Goal: Task Accomplishment & Management: Use online tool/utility

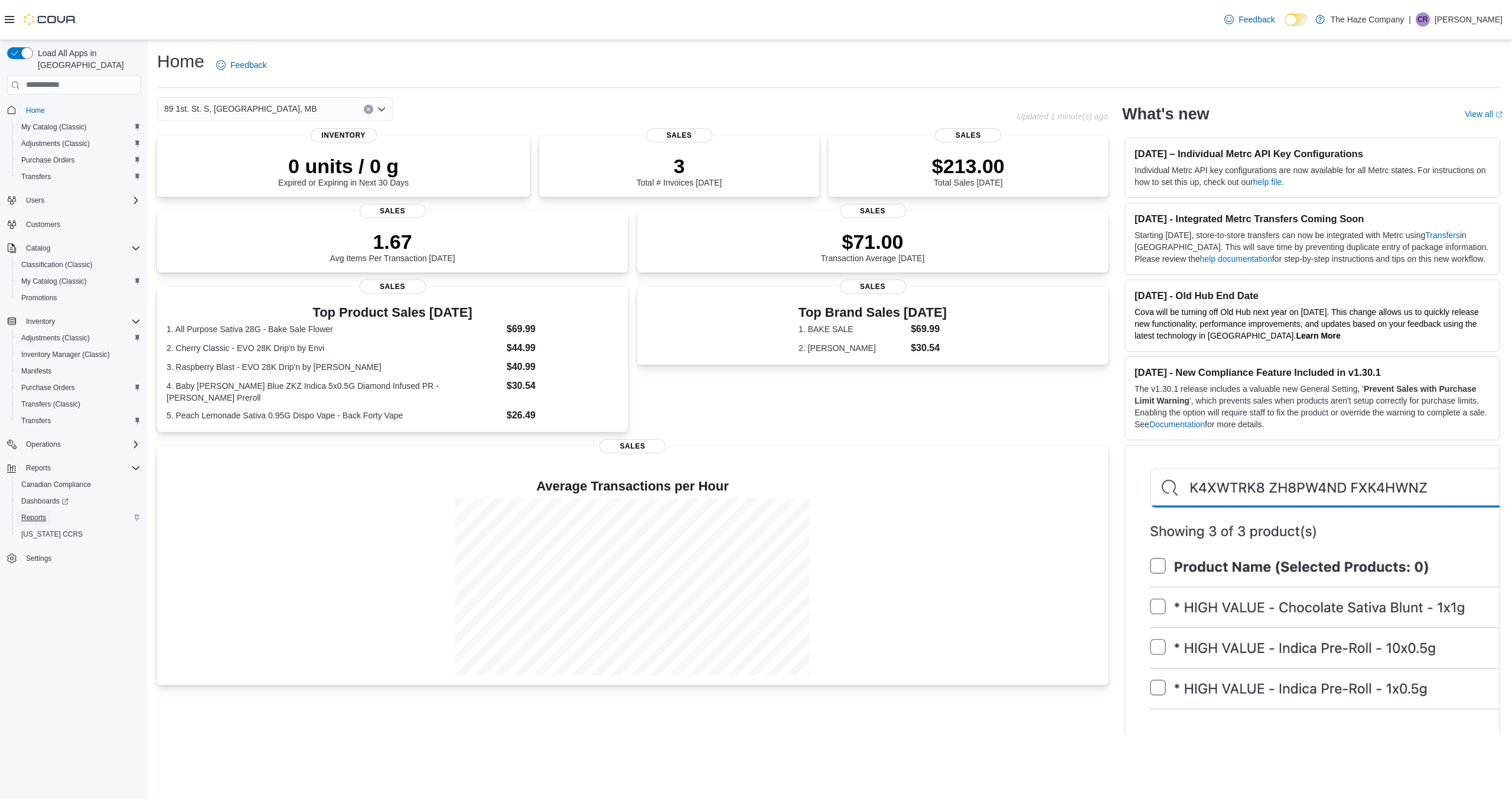
click at [44, 513] on span "Reports" at bounding box center [33, 518] width 24 height 10
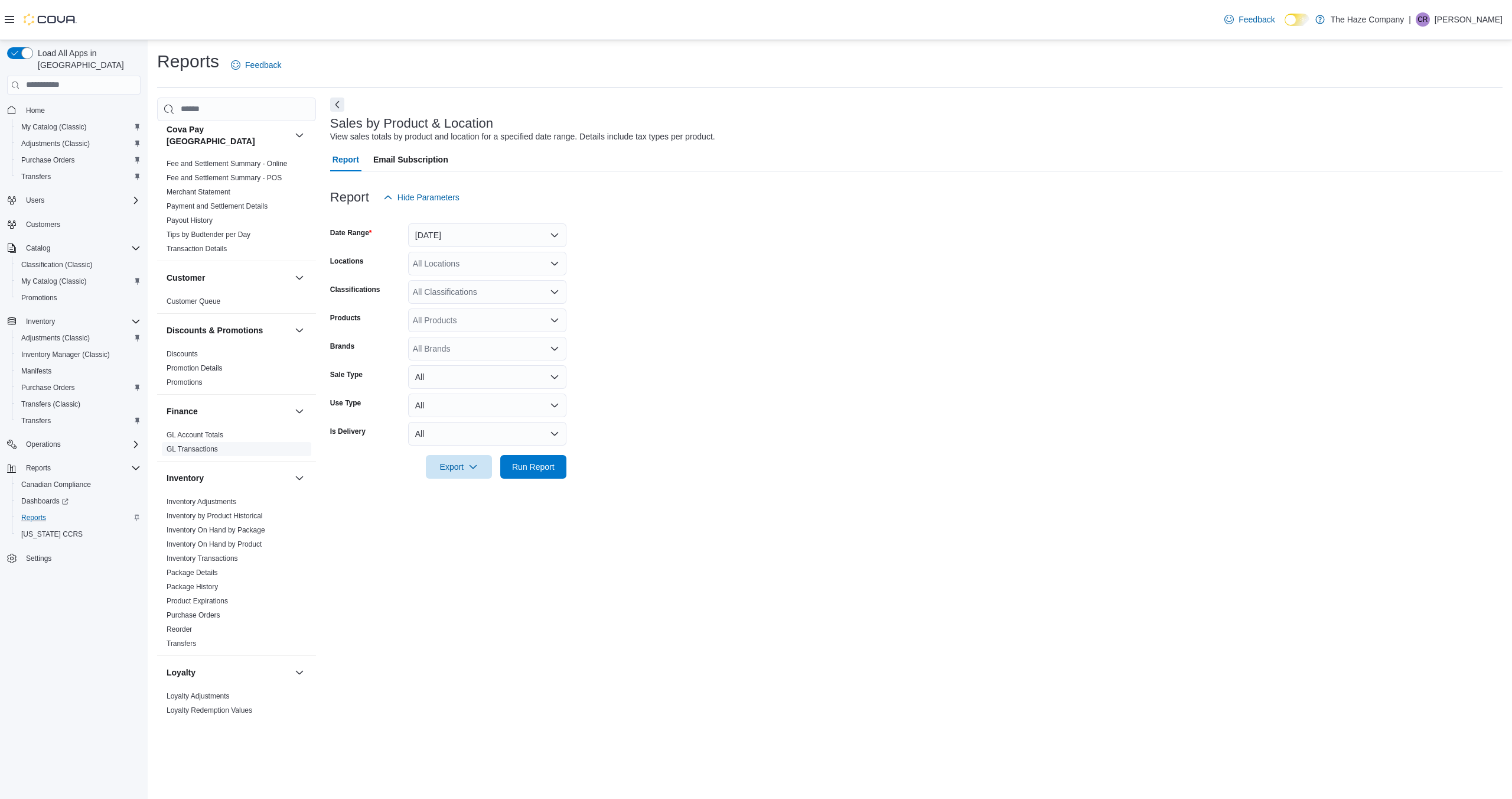
scroll to position [135, 0]
click at [236, 488] on link "Inventory Adjustments" at bounding box center [201, 492] width 70 height 8
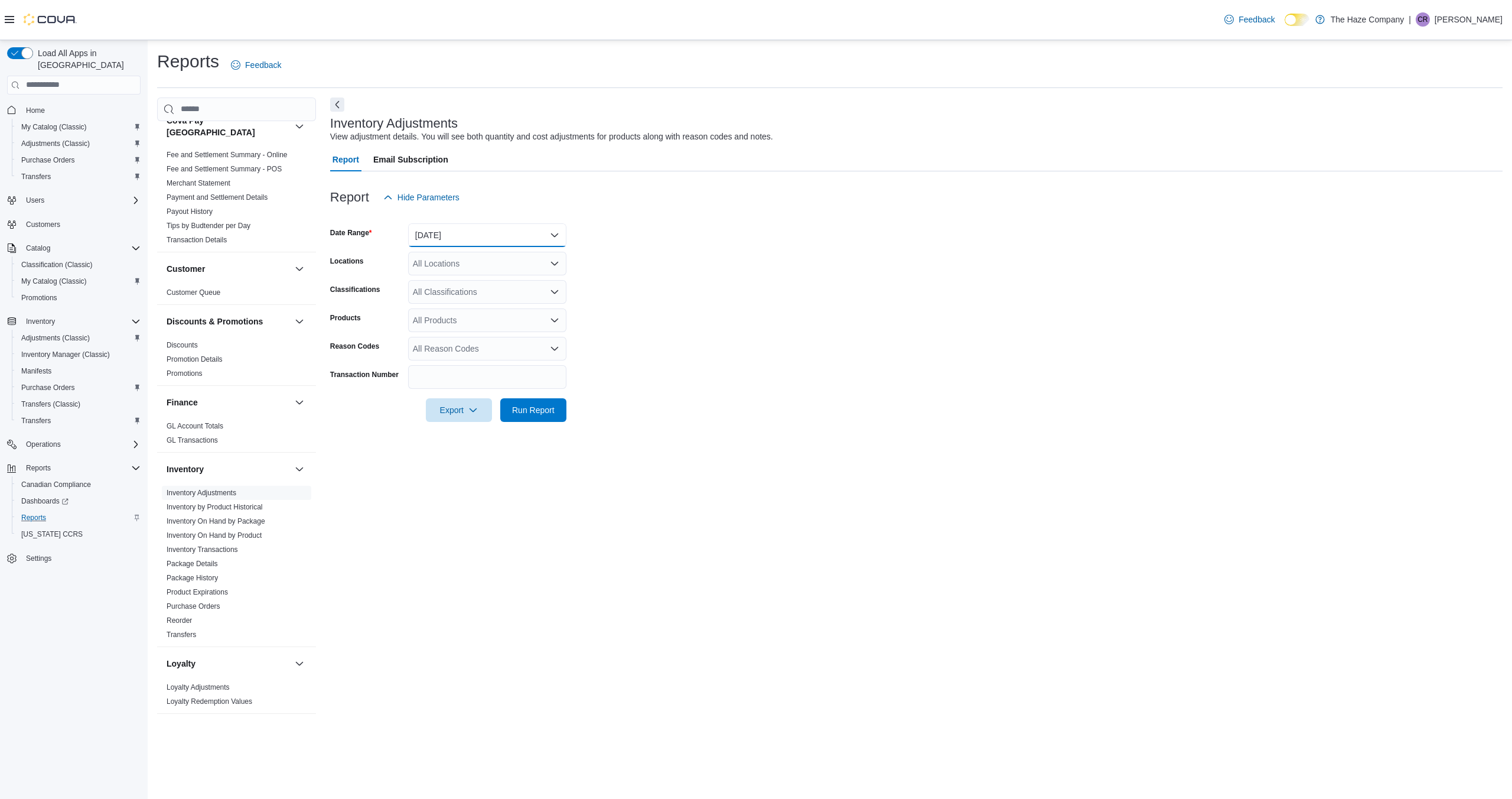
click at [552, 234] on button "Yesterday" at bounding box center [487, 235] width 159 height 24
click at [465, 383] on span "Last 30 Days" at bounding box center [494, 387] width 134 height 14
click at [555, 263] on icon "Open list of options" at bounding box center [555, 264] width 10 height 10
click at [510, 336] on span "89 1st. St. S, Souris, MB" at bounding box center [510, 335] width 153 height 12
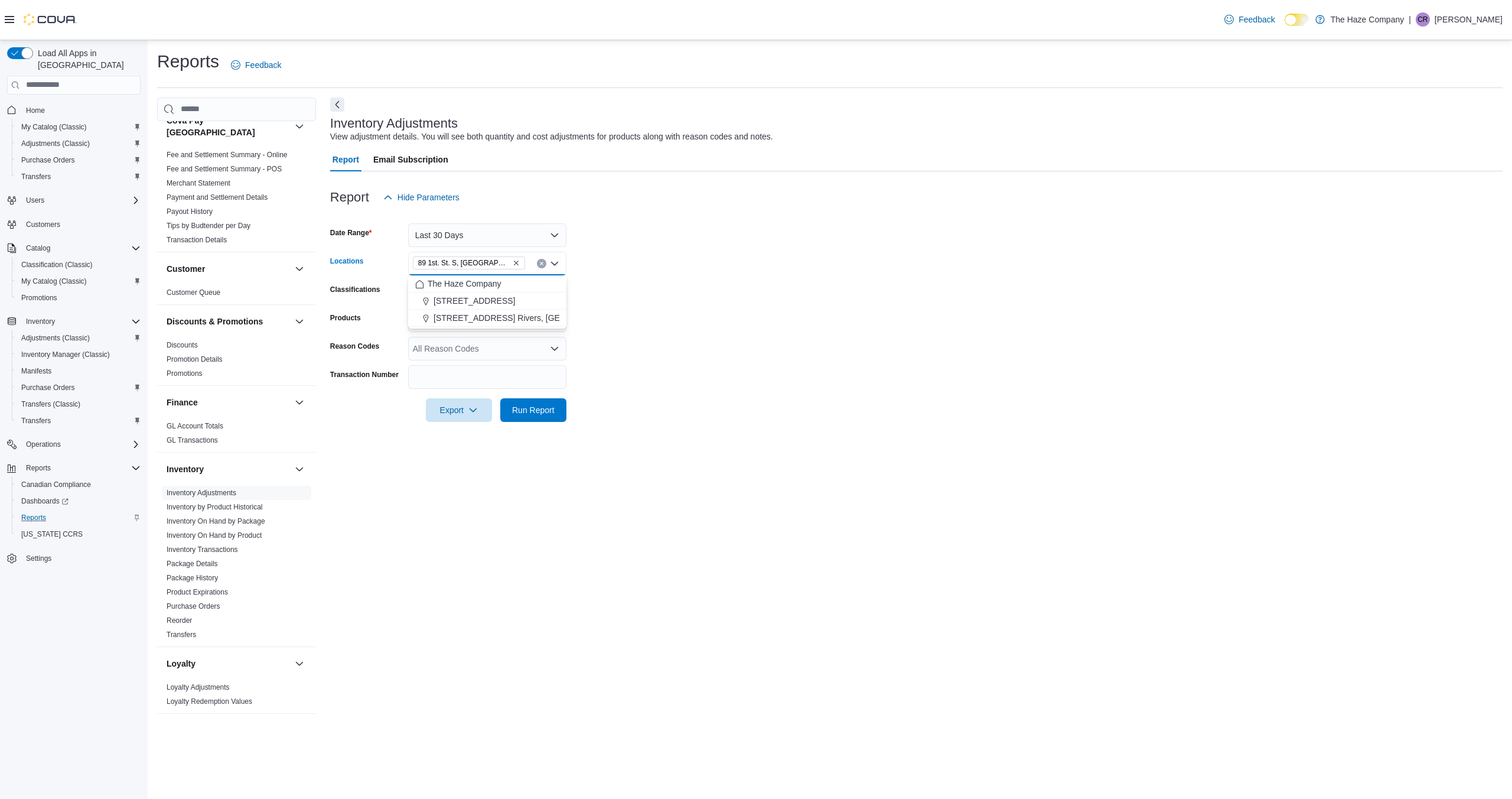
click at [626, 322] on form "Date Range Last 30 Days Locations 89 1st. St. S, Souris, MB Combo box. Selected…" at bounding box center [916, 315] width 1172 height 213
click at [554, 290] on icon "Open list of options" at bounding box center [555, 292] width 10 height 10
click at [452, 381] on span "Edibles" at bounding box center [447, 380] width 27 height 12
drag, startPoint x: 621, startPoint y: 365, endPoint x: 615, endPoint y: 374, distance: 10.8
click at [621, 365] on form "Date Range Last 30 Days Locations 89 1st. St. S, Souris, MB Classifications Edi…" at bounding box center [916, 315] width 1172 height 213
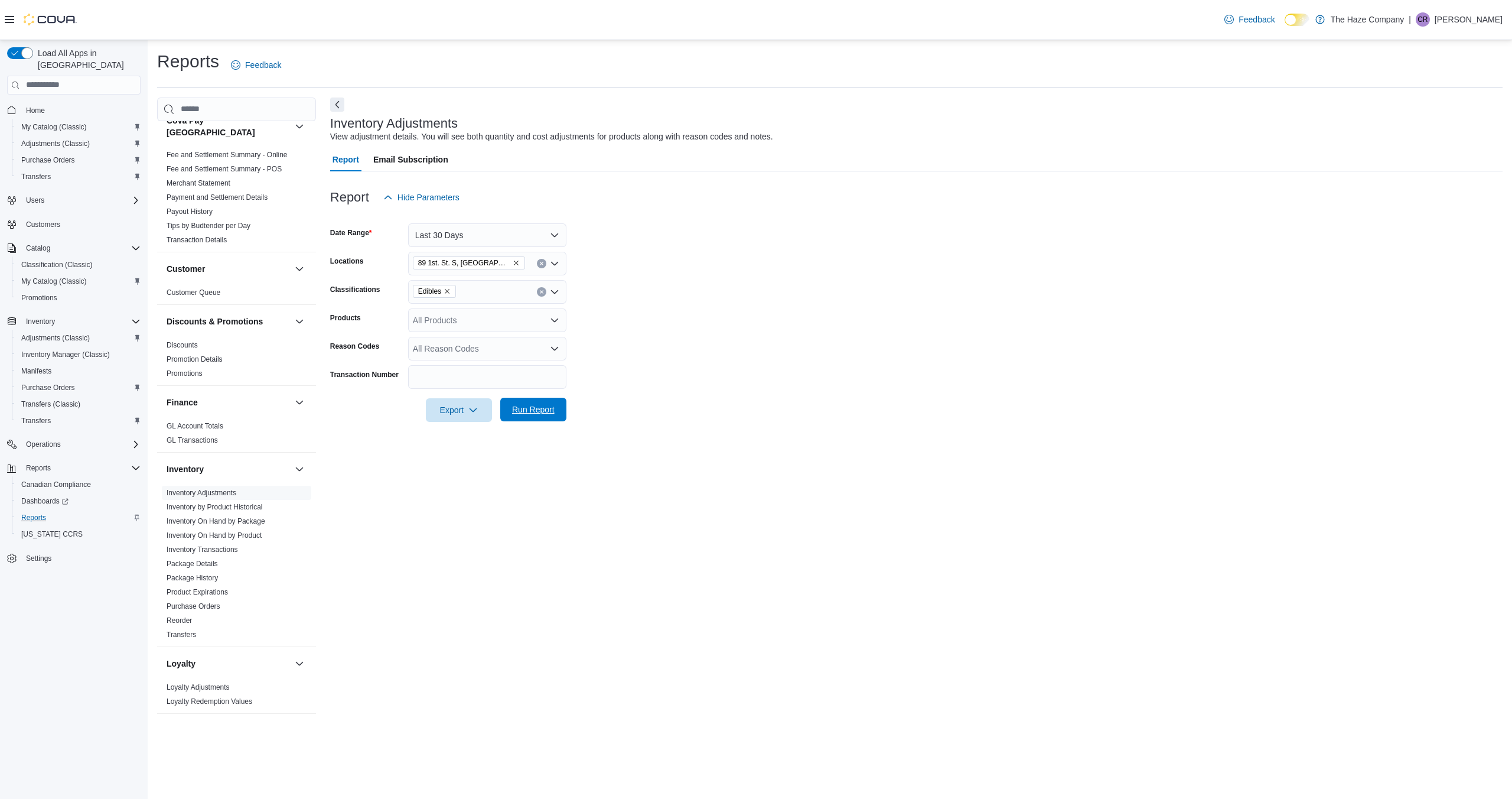
click at [532, 411] on span "Run Report" at bounding box center [532, 410] width 42 height 12
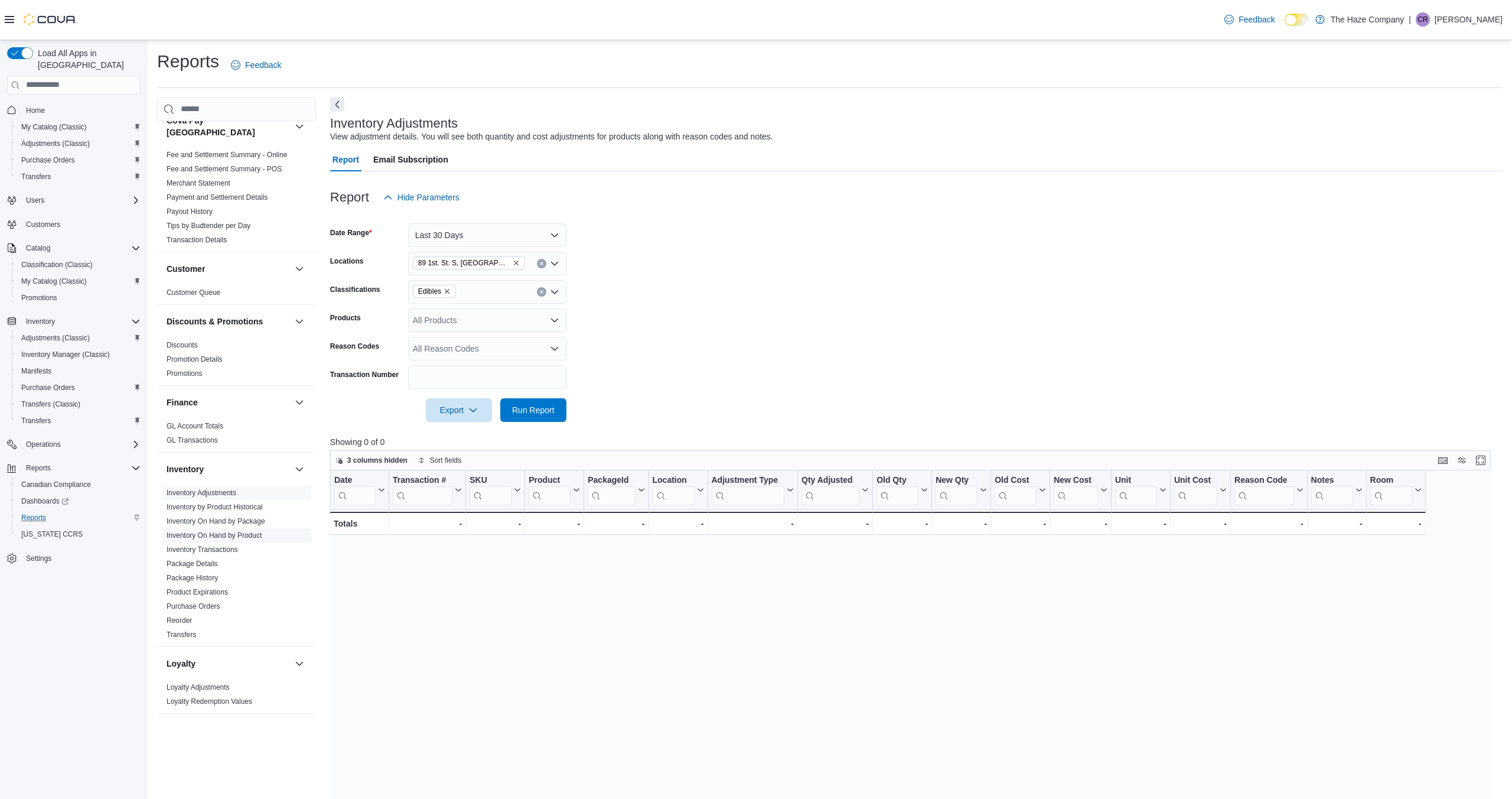
click at [220, 531] on link "Inventory On Hand by Product" at bounding box center [214, 535] width 95 height 8
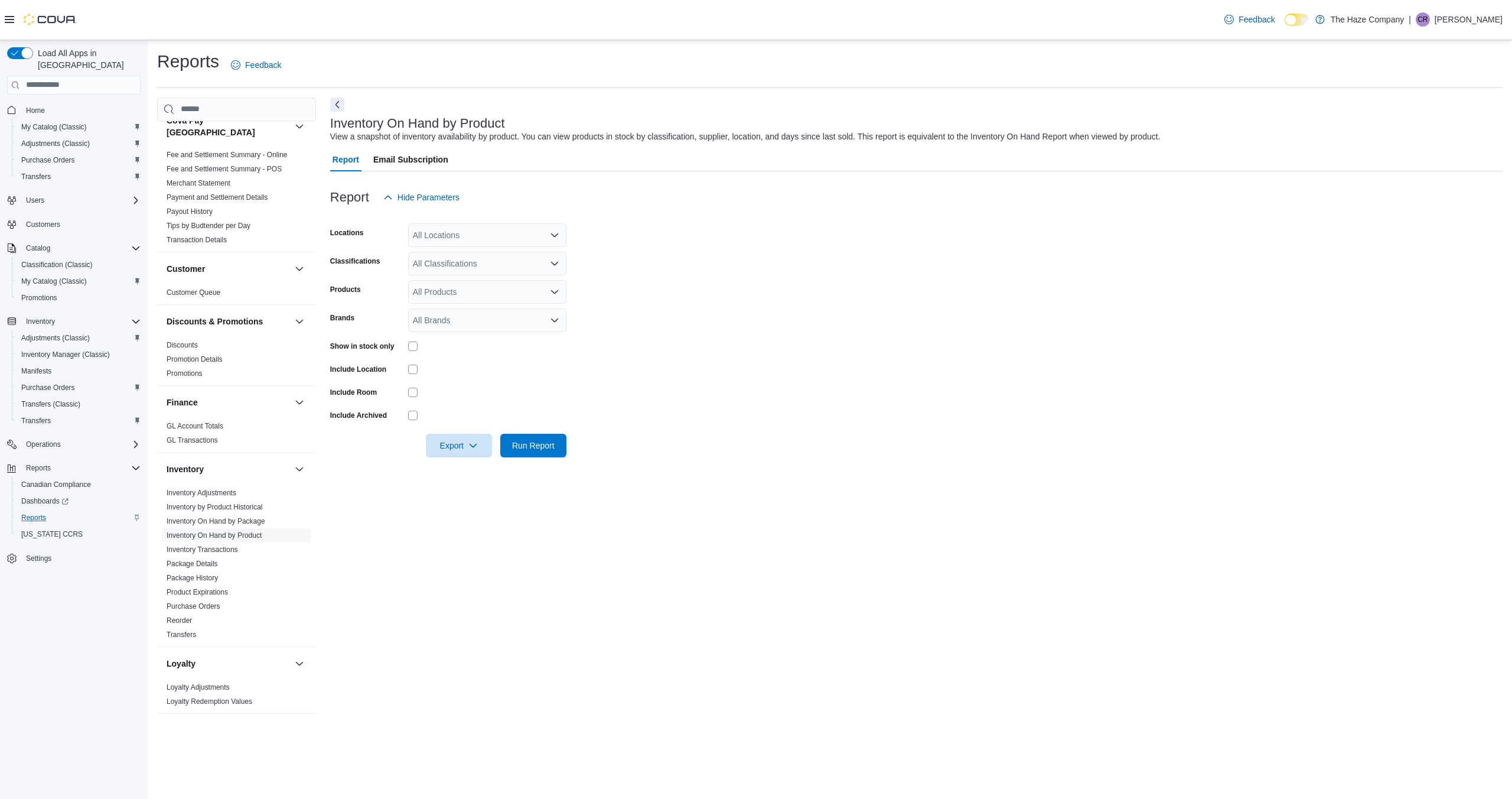
click at [555, 230] on icon "Open list of options" at bounding box center [555, 235] width 10 height 10
click at [504, 307] on span "89 1st. St. S, Souris, MB" at bounding box center [510, 307] width 153 height 12
click at [656, 297] on form "Locations 89 1st. St. S, Souris, MB Classifications All Classifications Product…" at bounding box center [916, 332] width 1172 height 248
click at [555, 261] on icon "Open list of options" at bounding box center [555, 264] width 10 height 10
click at [448, 349] on span "Edibles" at bounding box center [447, 352] width 27 height 12
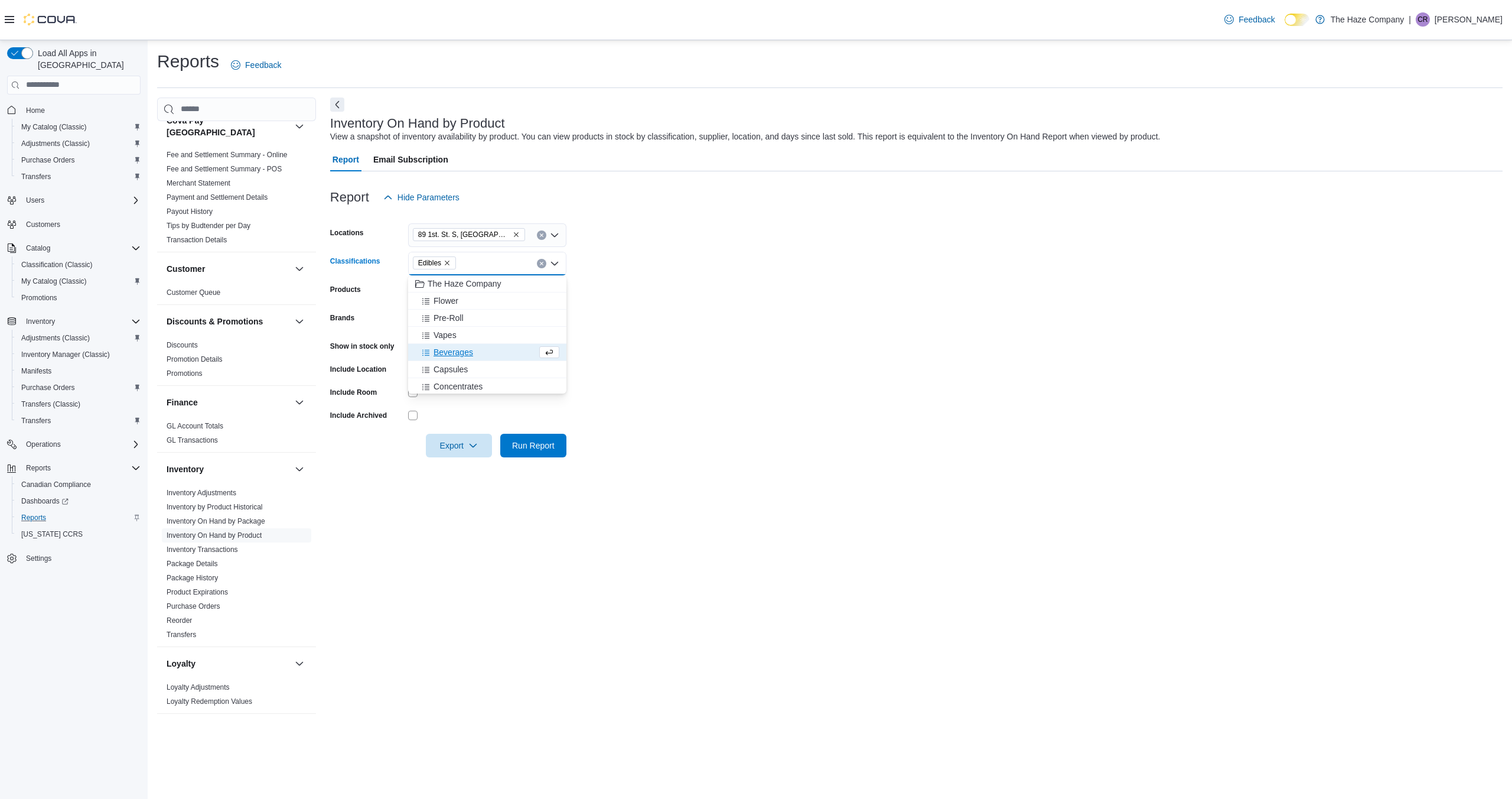
click at [647, 331] on form "Locations 89 1st. St. S, Souris, MB Classifications Edibles Combo box. Selected…" at bounding box center [916, 332] width 1172 height 248
click at [533, 445] on span "Run Report" at bounding box center [532, 445] width 42 height 12
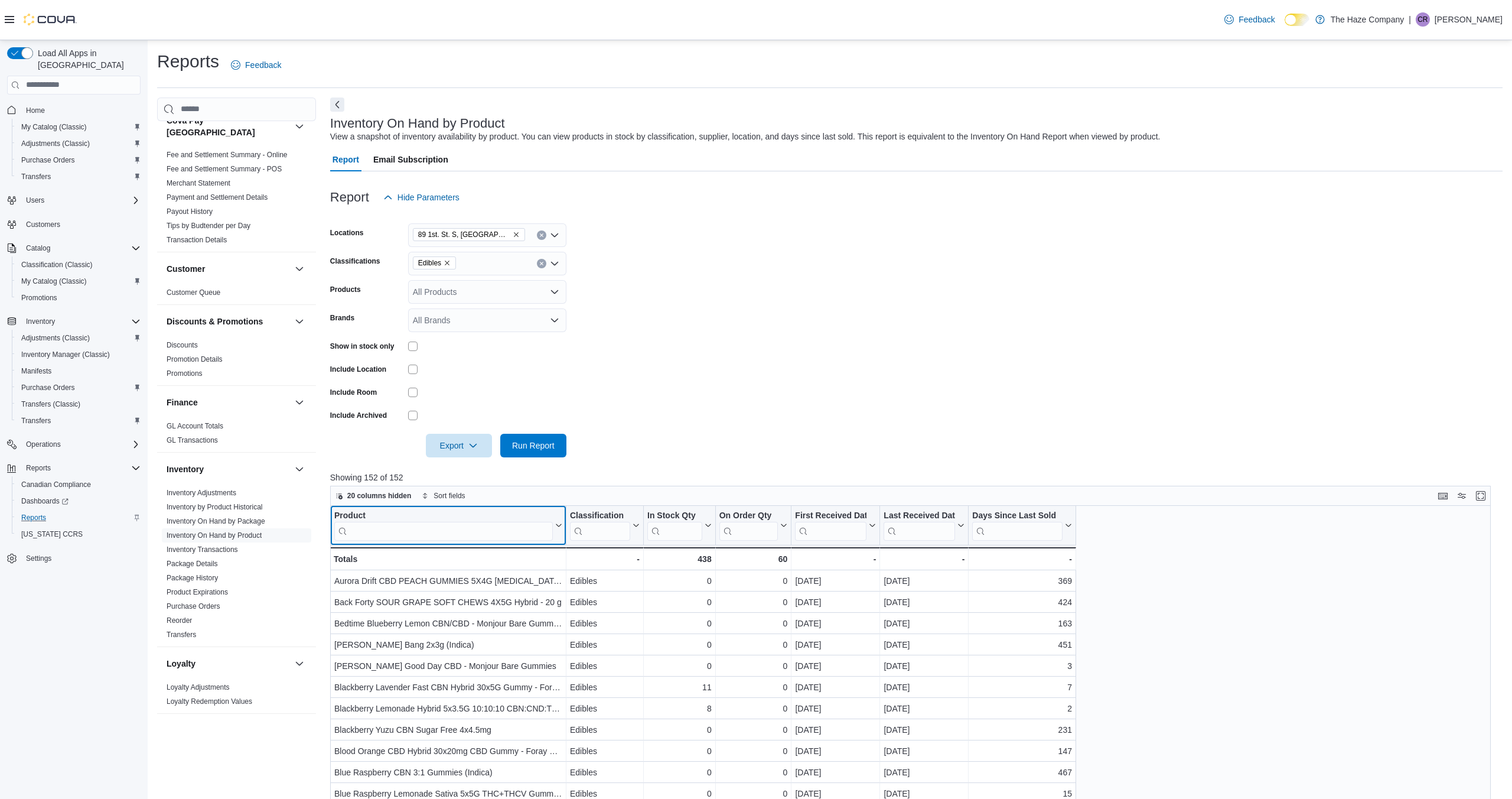
click at [512, 531] on input "search" at bounding box center [443, 530] width 219 height 19
type input "**"
click at [407, 497] on span "20 columns hidden" at bounding box center [379, 496] width 65 height 10
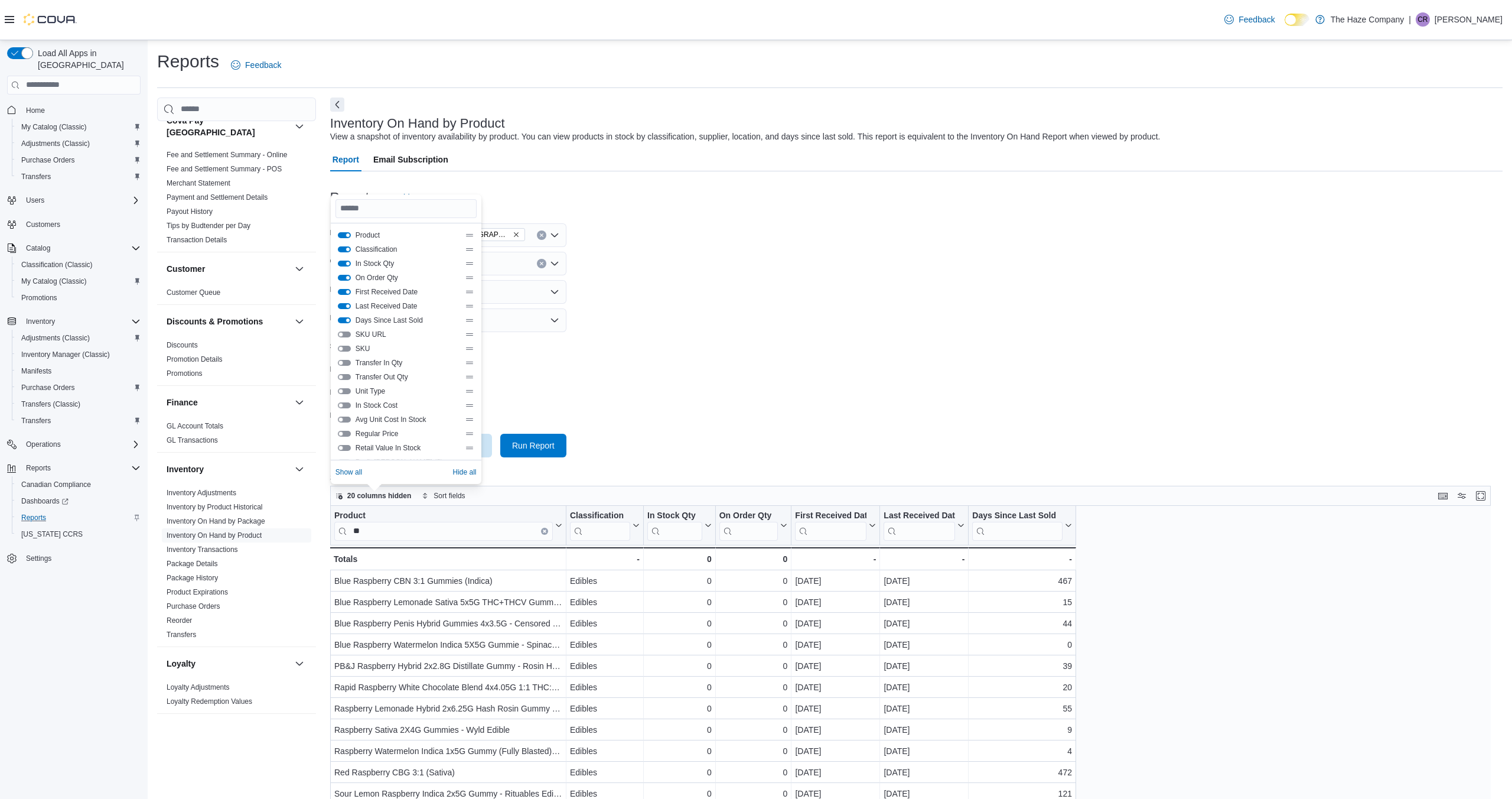
click at [341, 362] on button "Transfer In Qty" at bounding box center [344, 363] width 13 height 6
click at [343, 375] on button "Transfer Out Qty" at bounding box center [344, 376] width 13 height 6
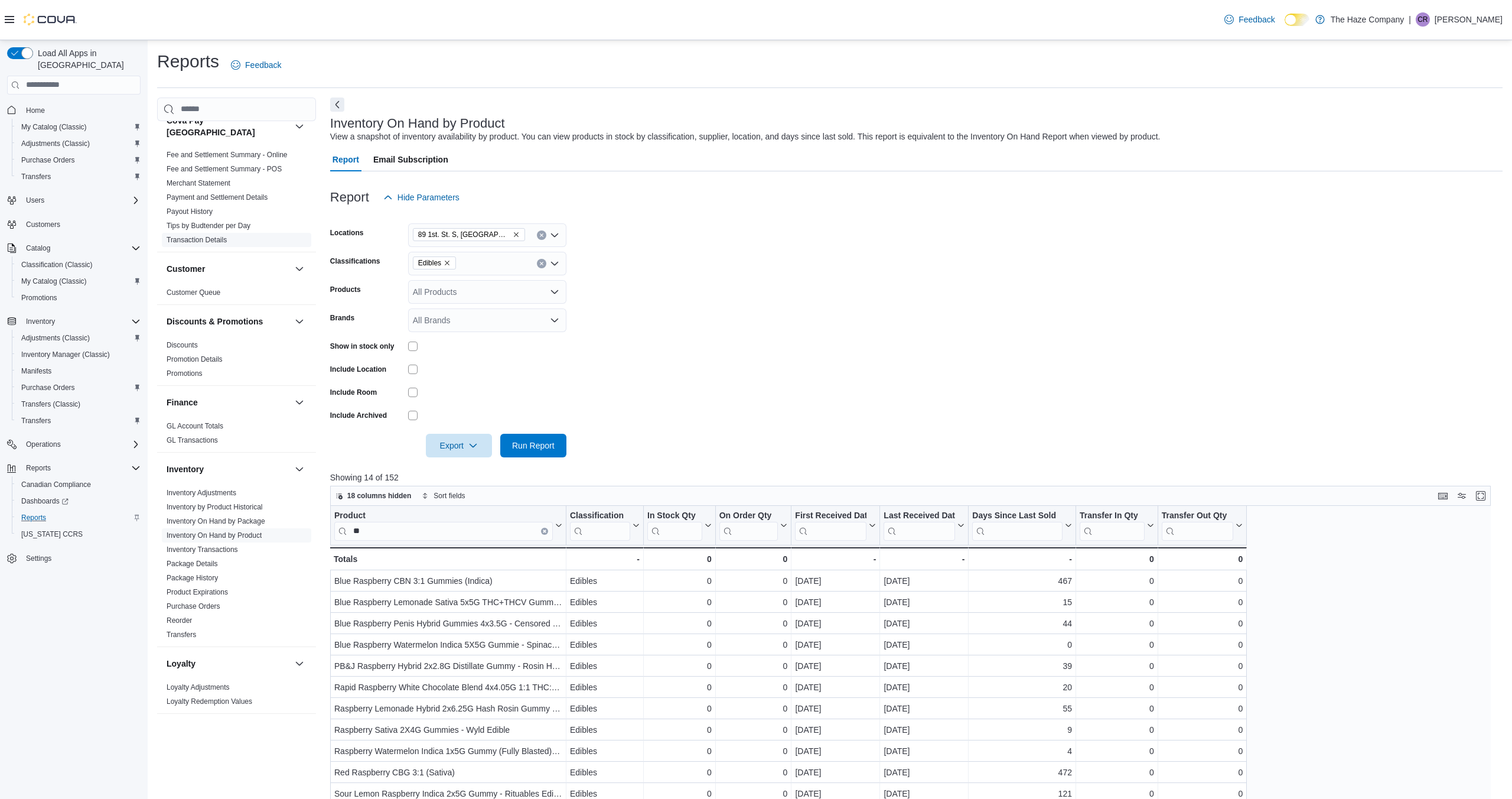
click at [194, 235] on link "Transaction Details" at bounding box center [196, 239] width 60 height 8
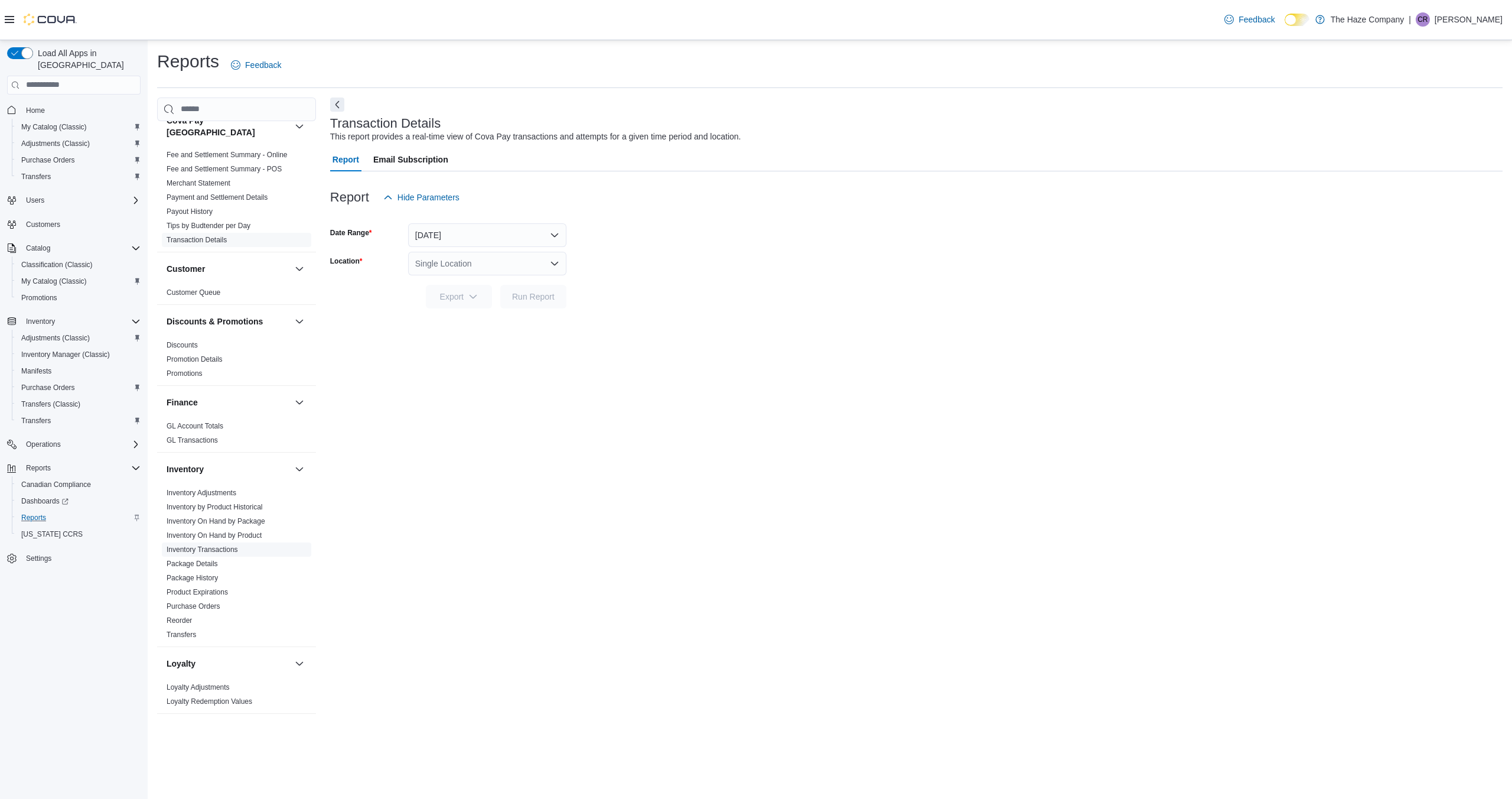
click at [223, 545] on link "Inventory Transactions" at bounding box center [202, 549] width 72 height 8
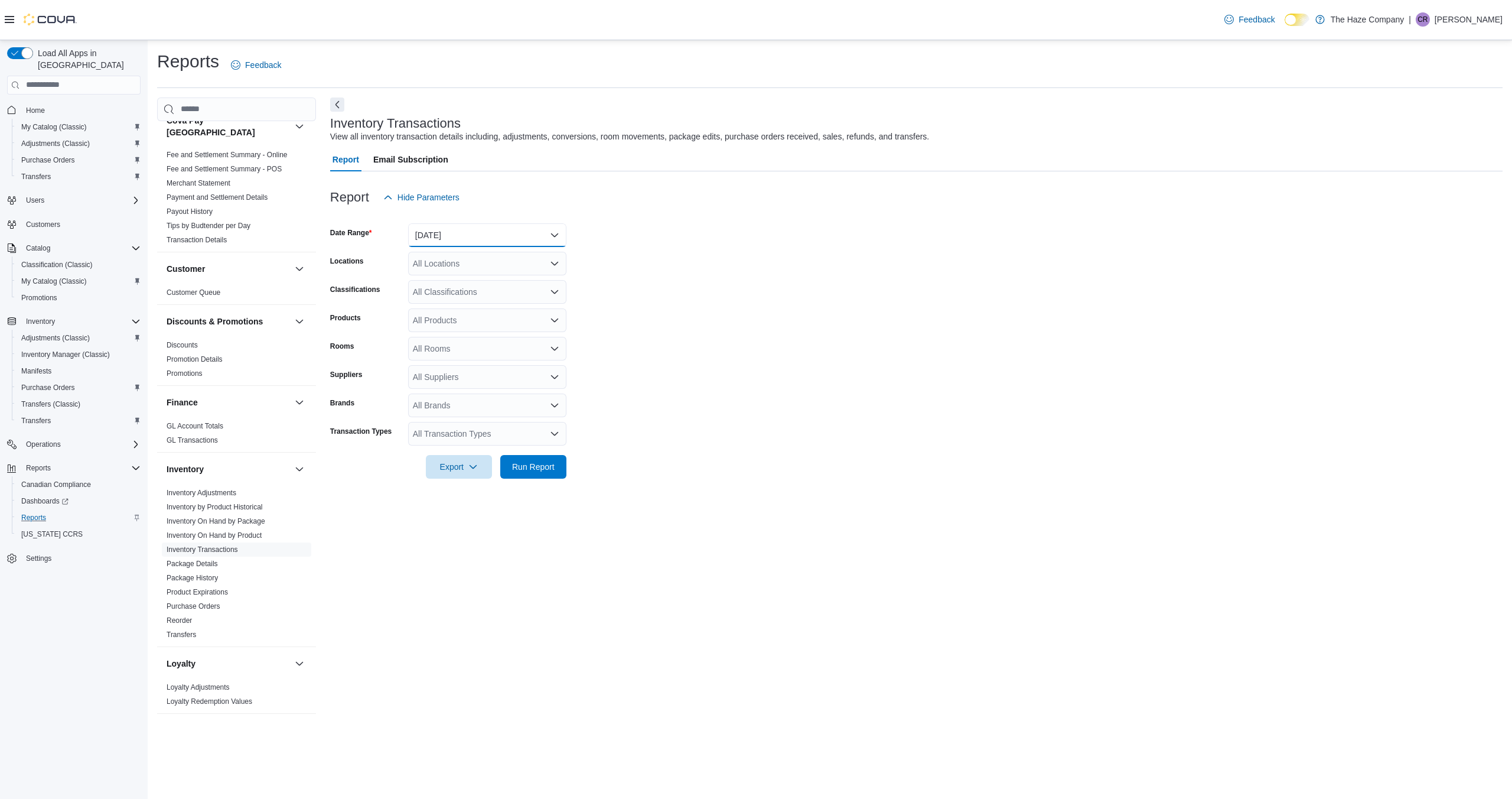
click at [557, 235] on button "Yesterday" at bounding box center [487, 235] width 159 height 24
click at [477, 258] on span "Custom Date" at bounding box center [494, 259] width 134 height 14
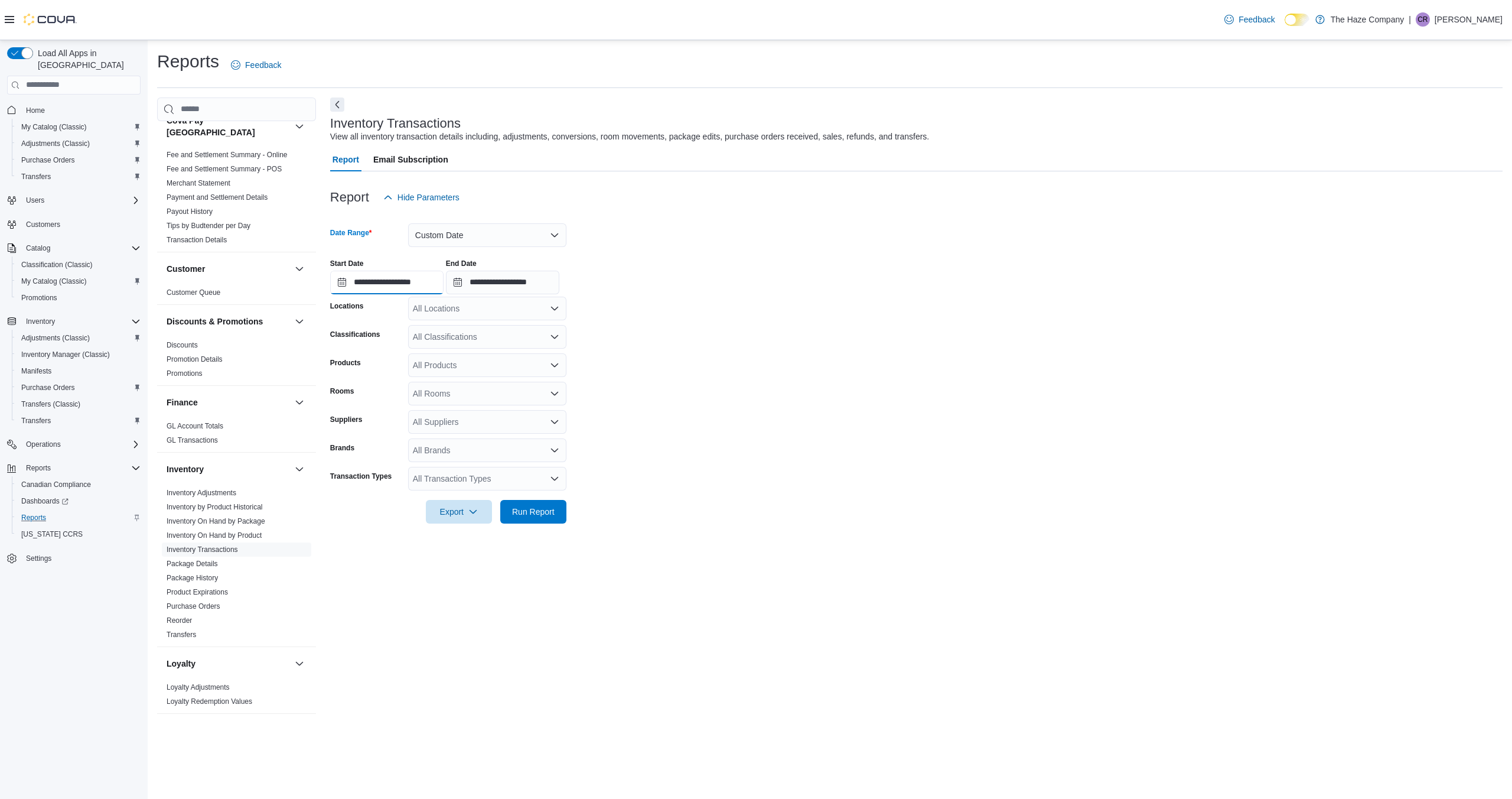
click at [341, 284] on input "**********" at bounding box center [387, 282] width 114 height 24
click at [343, 307] on button "Previous Month" at bounding box center [344, 308] width 19 height 19
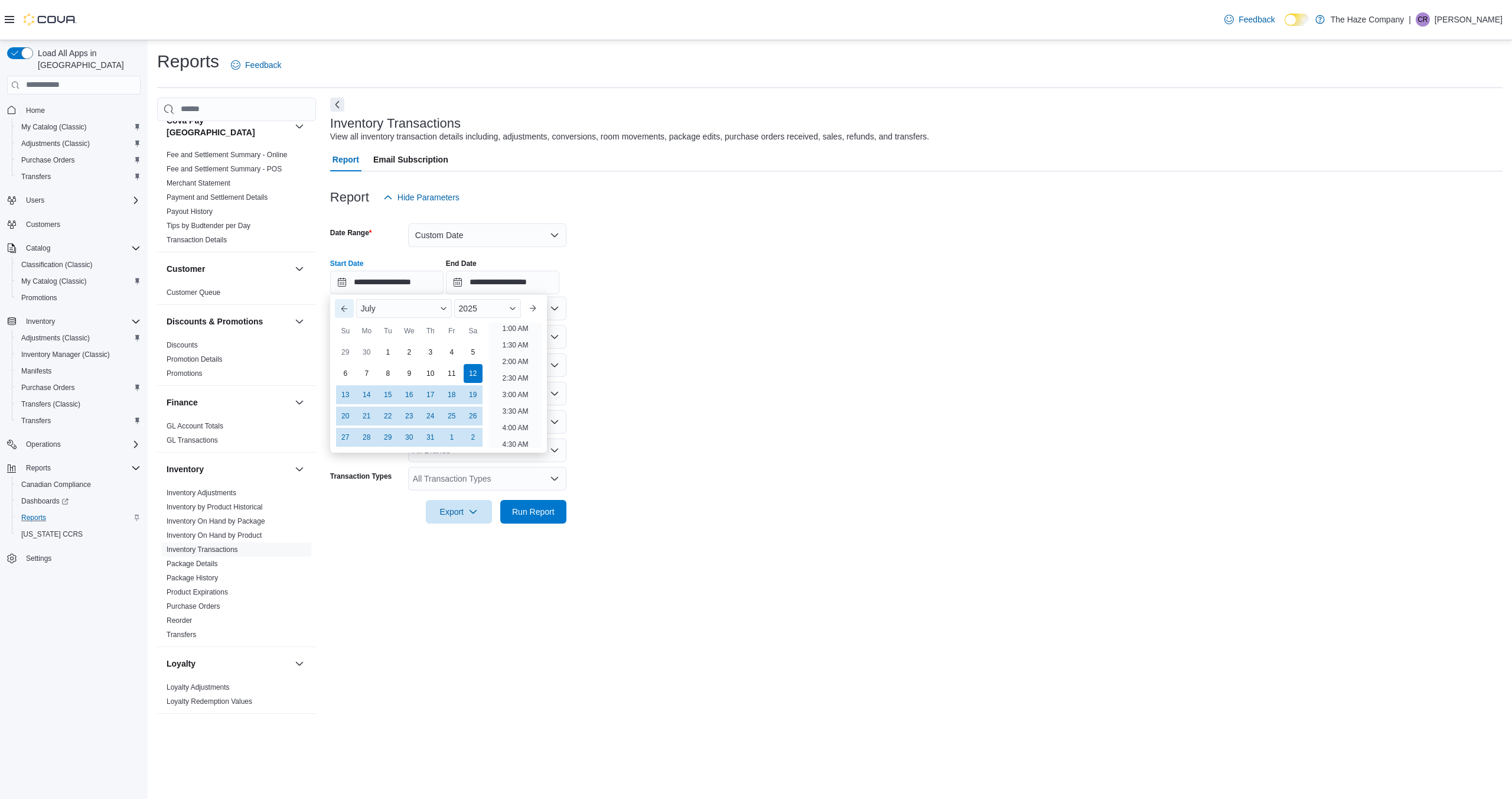
scroll to position [2, 0]
click at [343, 307] on button "Previous Month" at bounding box center [344, 308] width 19 height 19
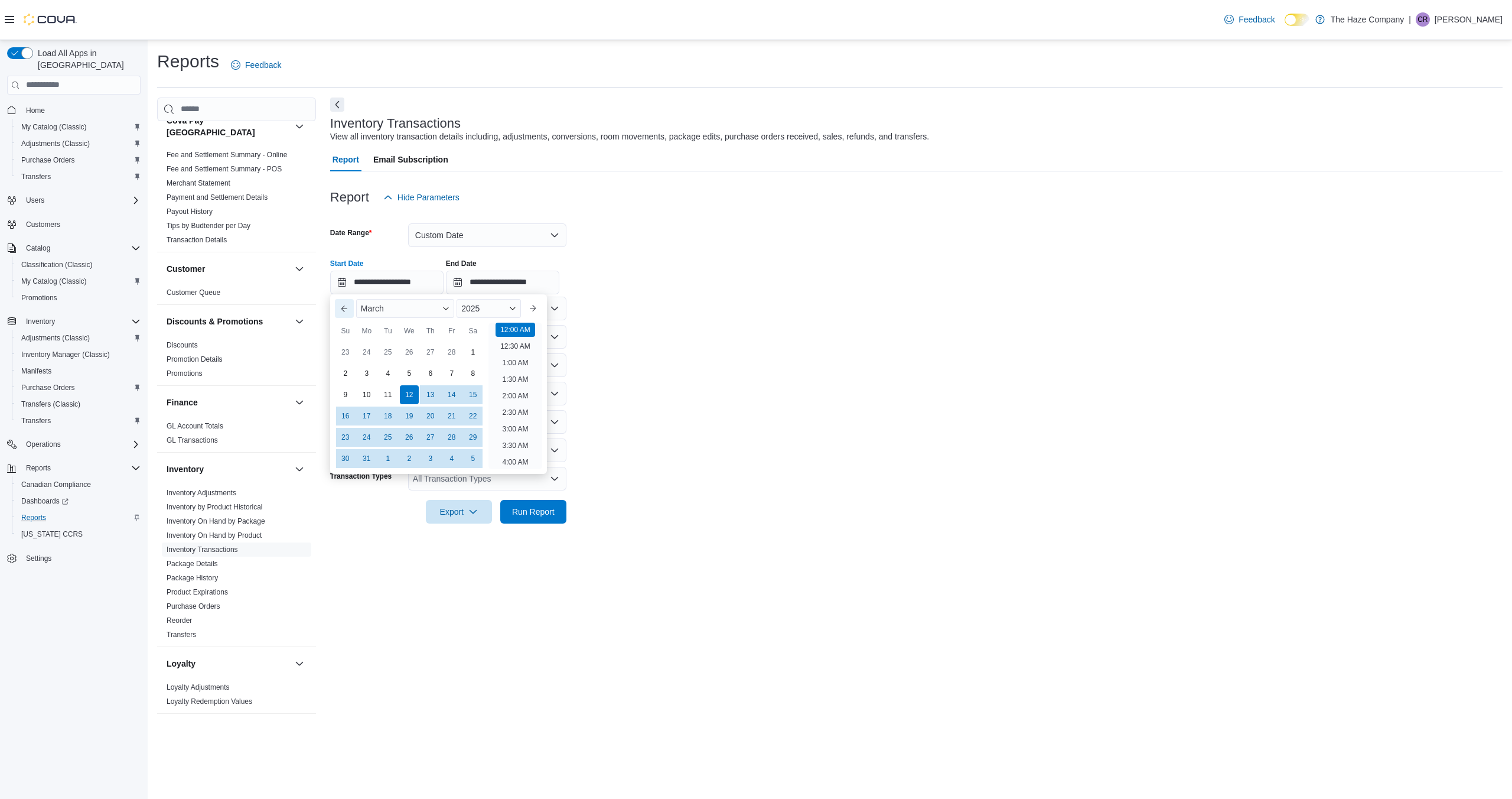
click at [343, 307] on button "Previous Month" at bounding box center [344, 308] width 19 height 19
click at [451, 436] on div "28" at bounding box center [451, 436] width 21 height 21
type input "**********"
click at [683, 325] on form "**********" at bounding box center [916, 366] width 1172 height 315
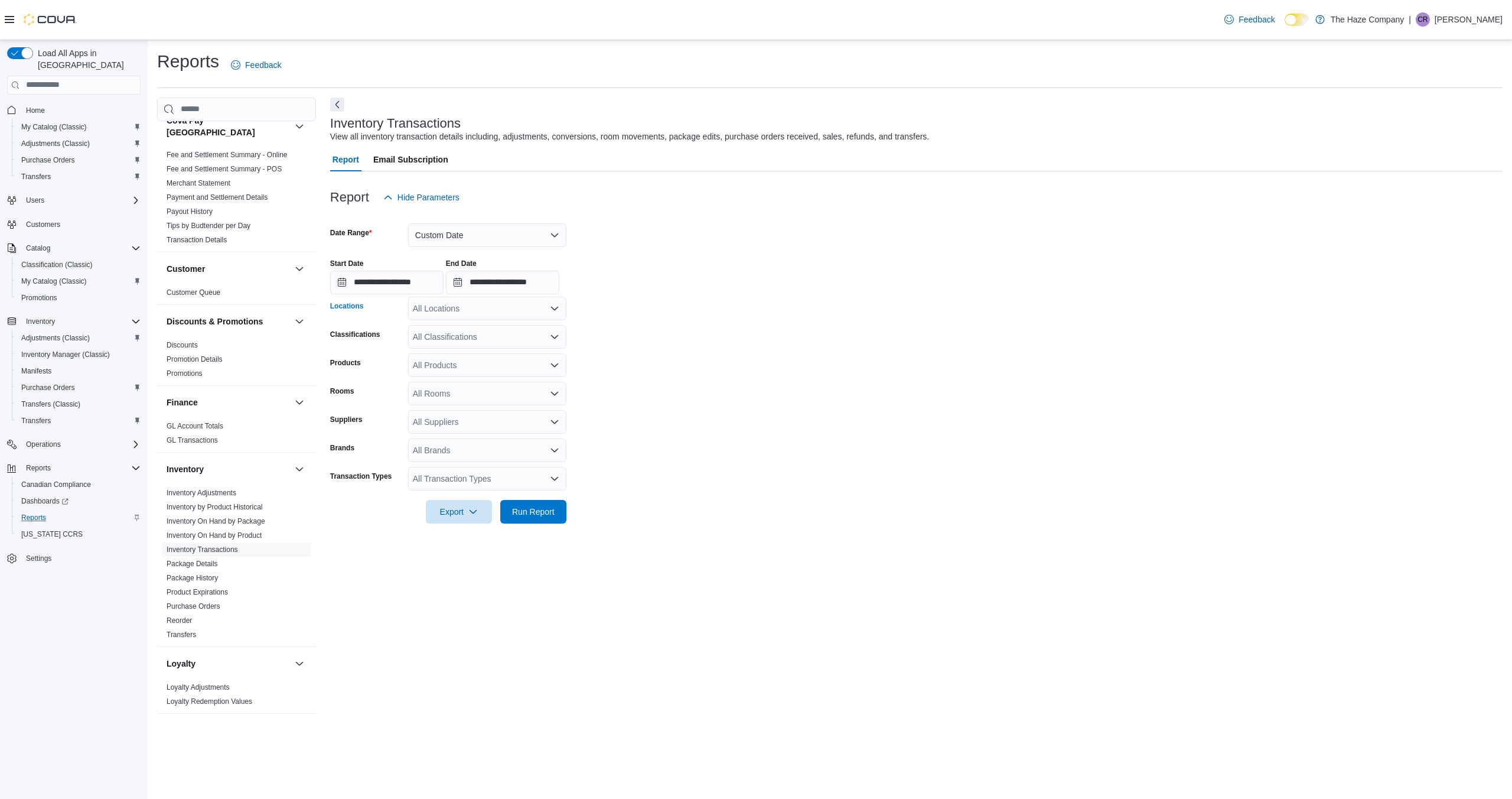
click at [553, 304] on icon "Open list of options" at bounding box center [555, 309] width 10 height 10
click at [511, 375] on span "89 1st. St. S, Souris, MB" at bounding box center [510, 379] width 153 height 12
click at [580, 348] on form "**********" at bounding box center [916, 366] width 1172 height 315
click at [555, 337] on icon "Open list of options" at bounding box center [554, 336] width 7 height 4
click at [455, 424] on span "Edibles" at bounding box center [447, 425] width 27 height 12
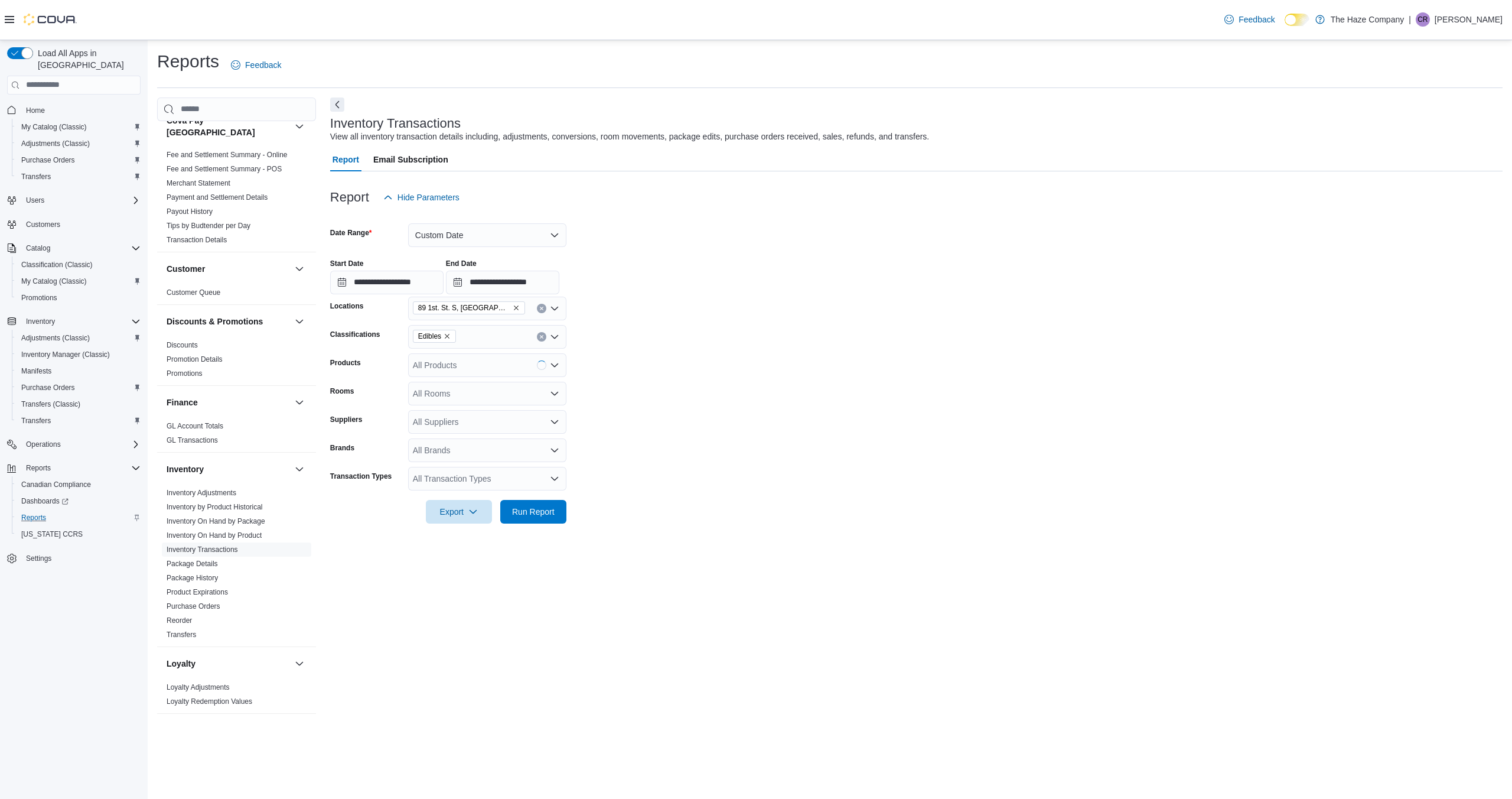
click at [656, 390] on form "**********" at bounding box center [916, 366] width 1172 height 315
click at [539, 506] on span "Run Report" at bounding box center [532, 511] width 42 height 12
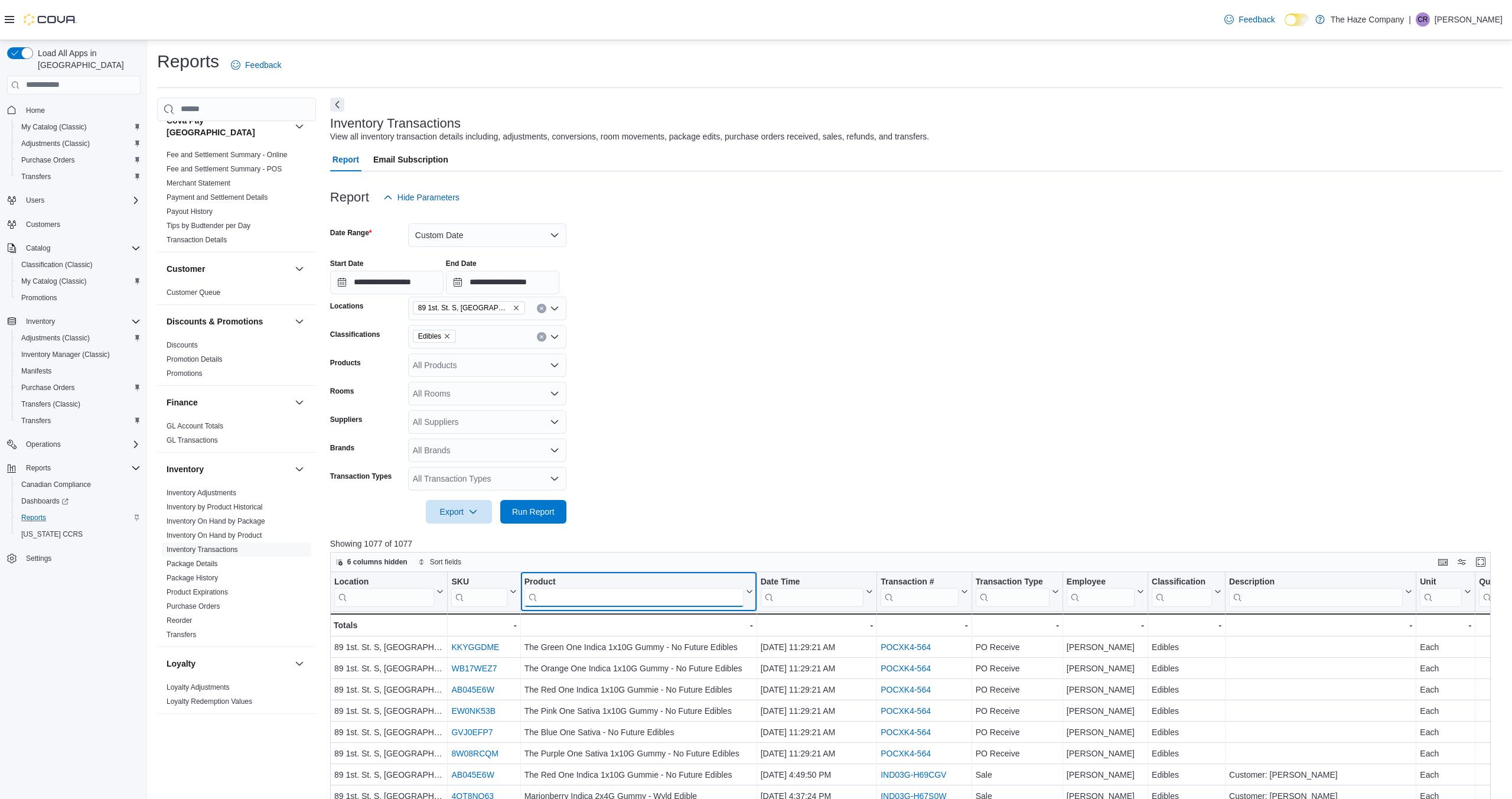
click at [569, 592] on input "search" at bounding box center [634, 596] width 219 height 19
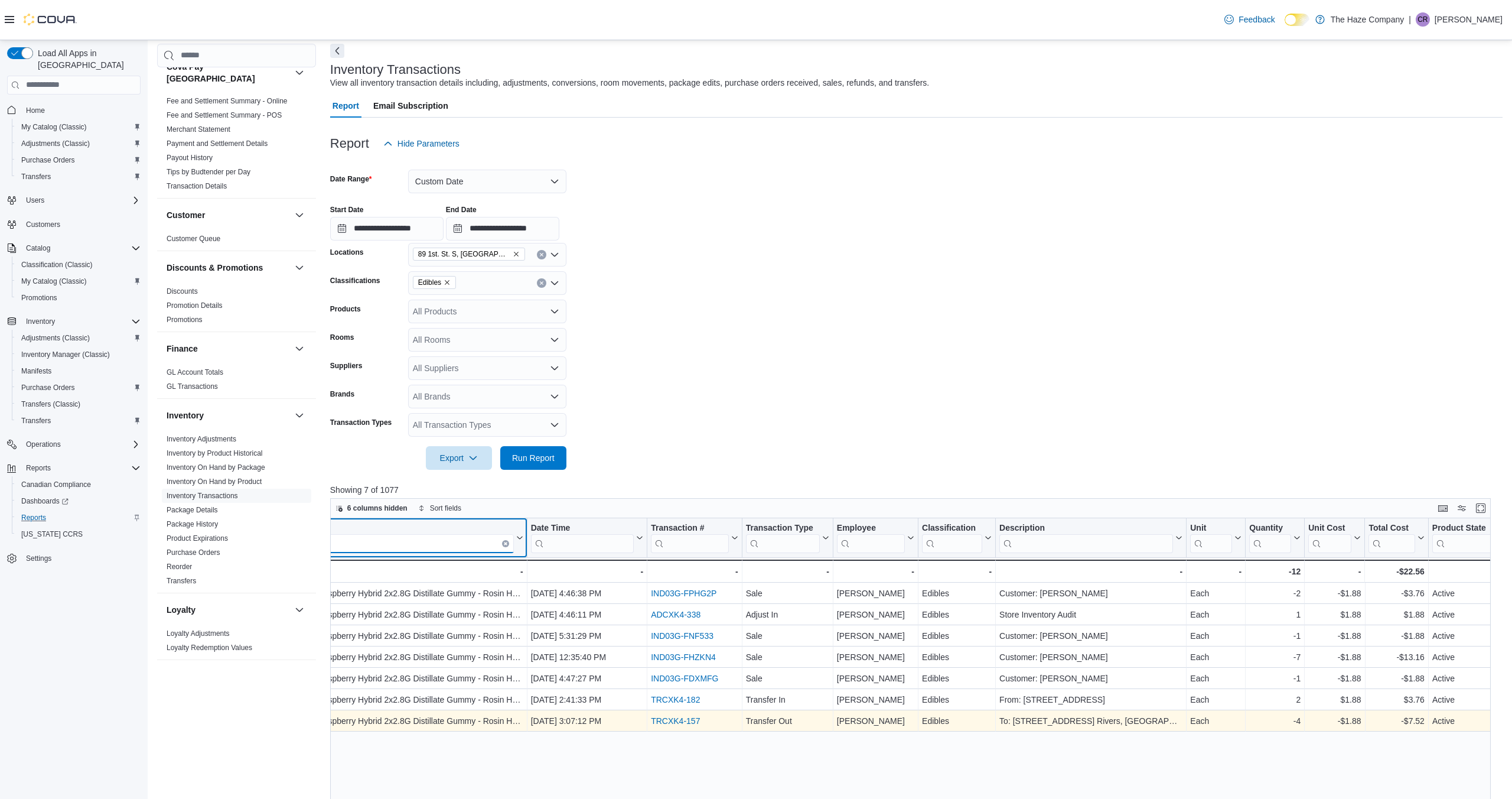
scroll to position [0, 234]
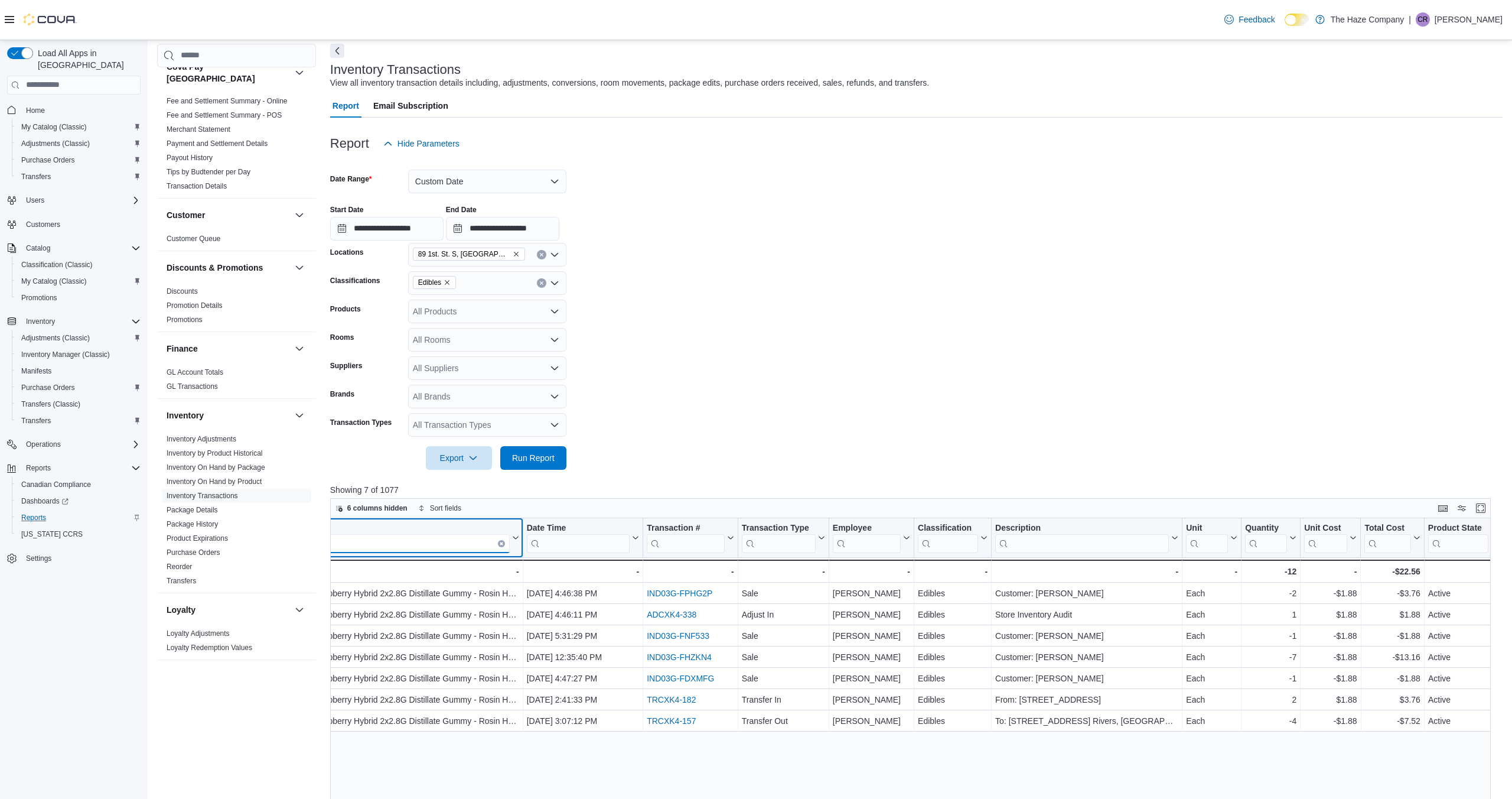
type input "****"
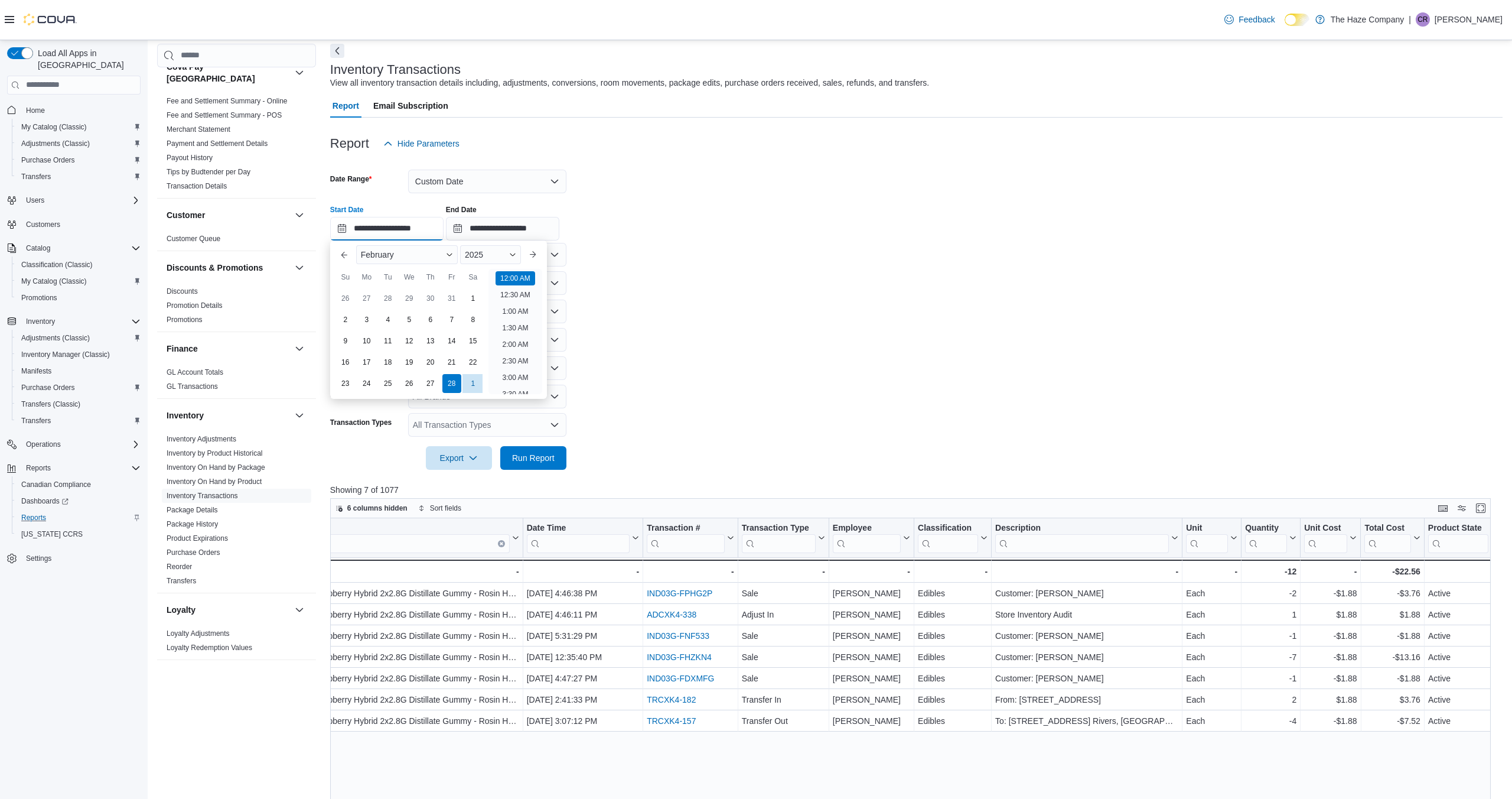
click at [340, 228] on input "**********" at bounding box center [387, 228] width 114 height 24
click at [469, 297] on div "1" at bounding box center [472, 297] width 21 height 21
type input "**********"
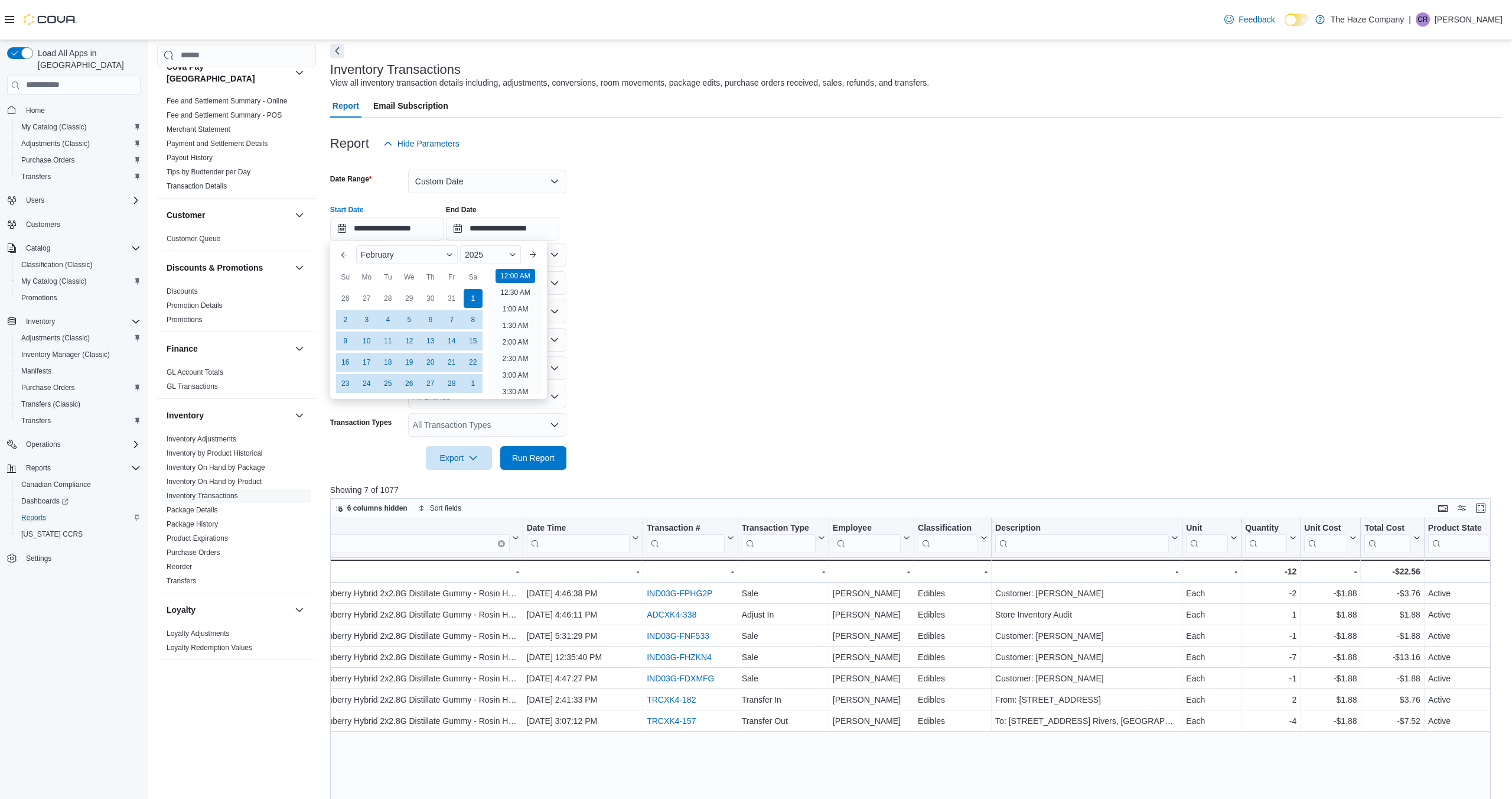
click at [646, 406] on form "**********" at bounding box center [916, 312] width 1172 height 315
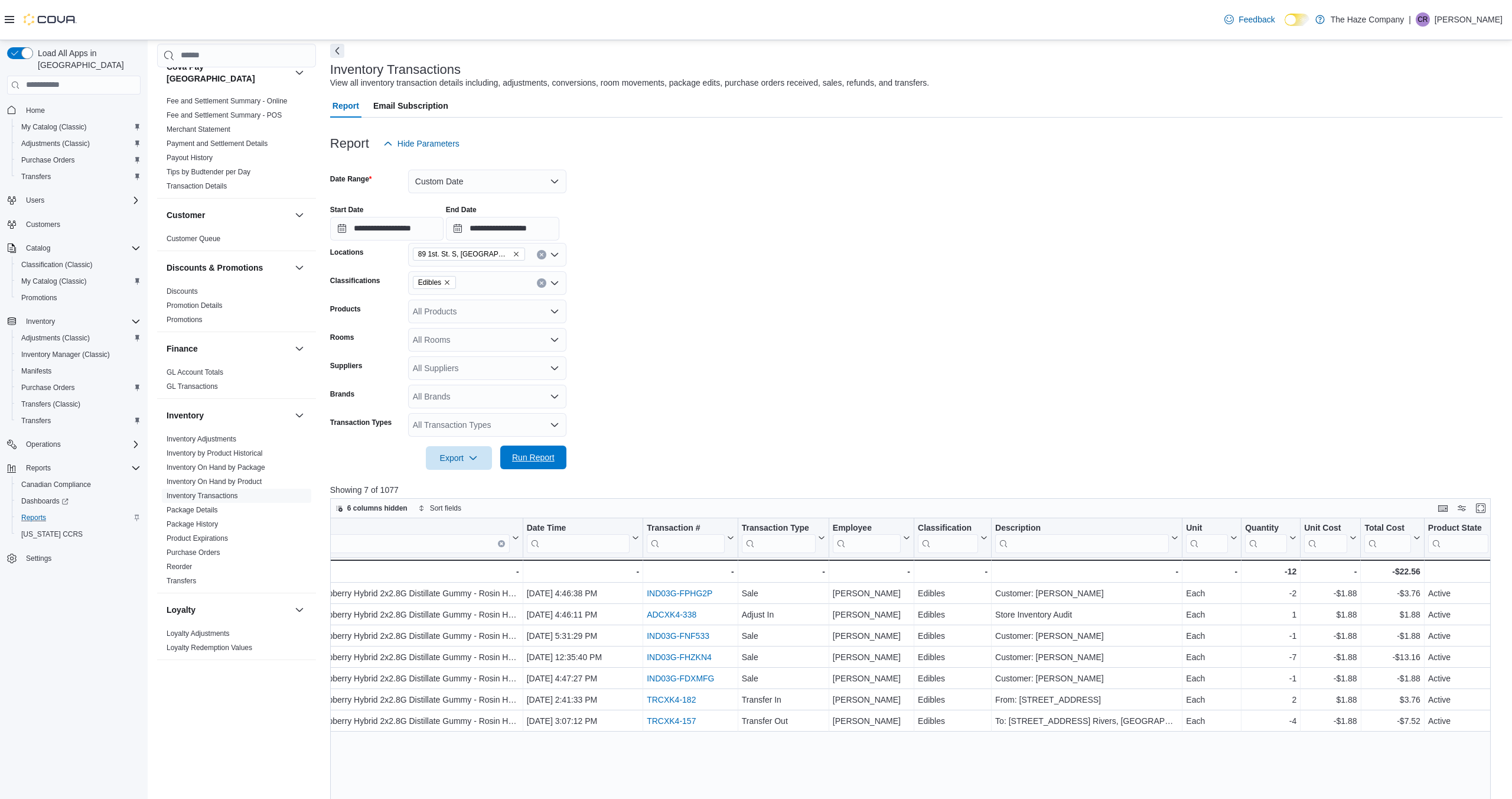
click at [541, 454] on span "Run Report" at bounding box center [532, 457] width 42 height 12
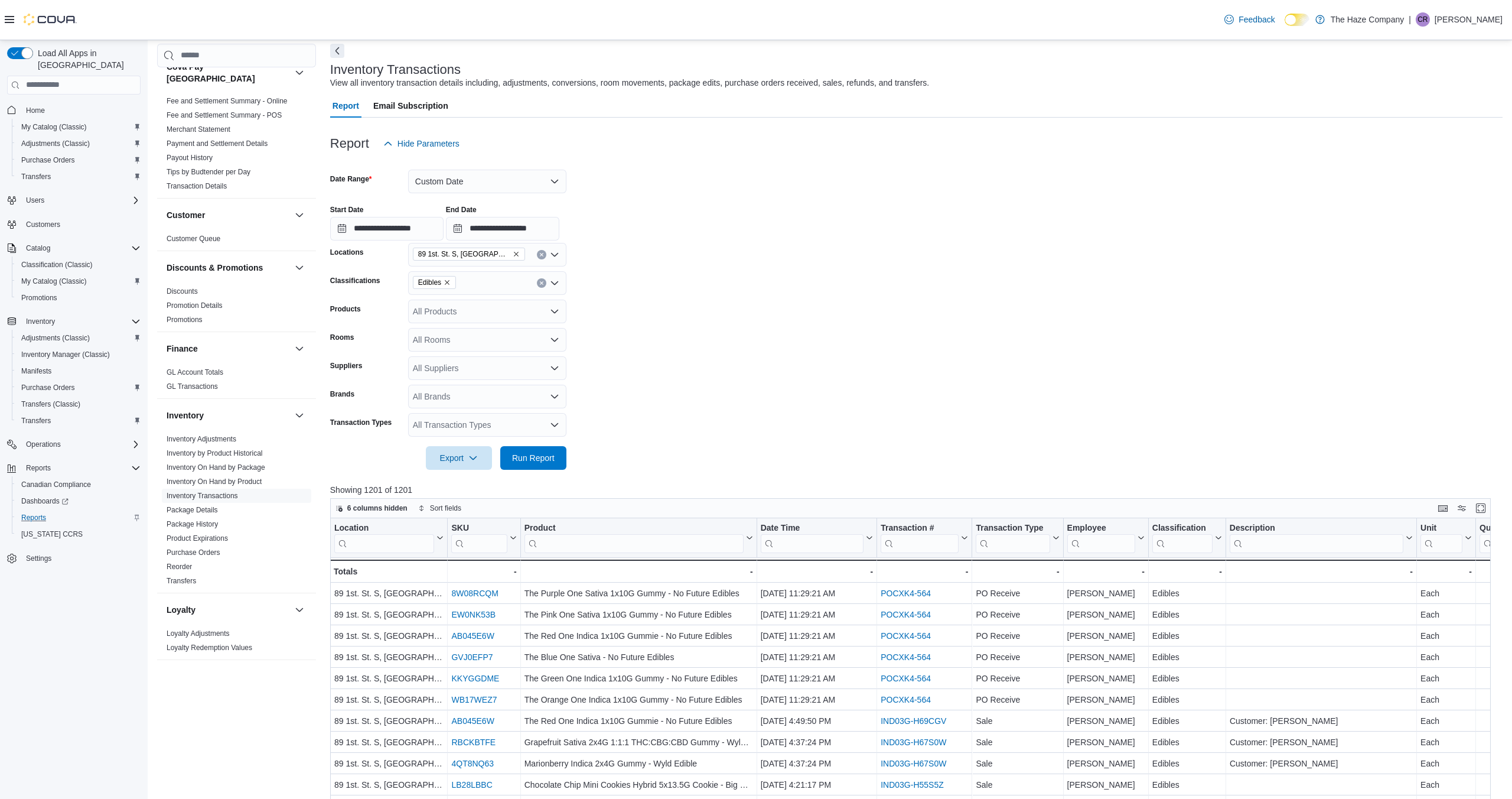
click at [640, 548] on input "search" at bounding box center [634, 542] width 219 height 19
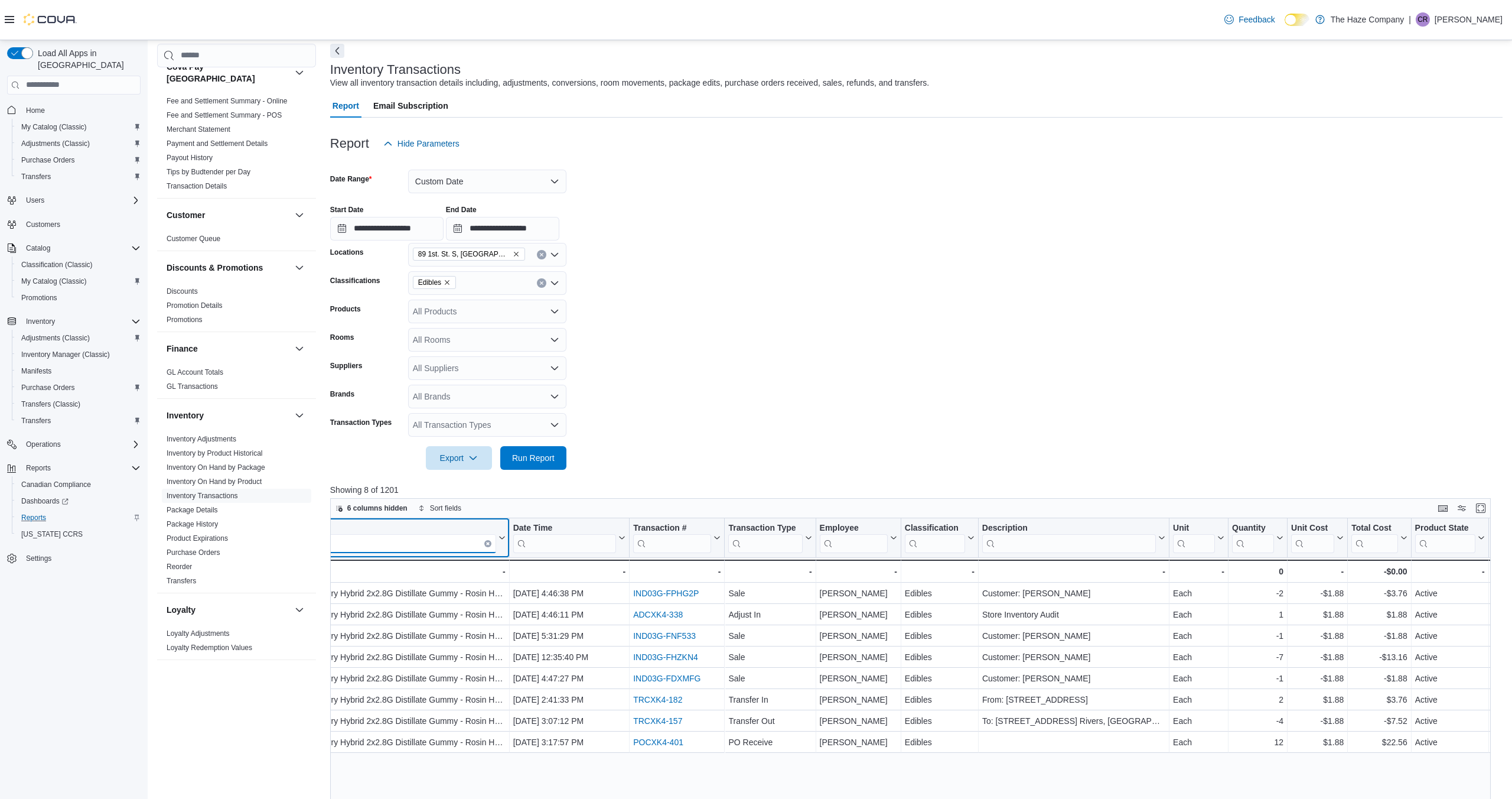
scroll to position [0, 249]
type input "****"
